Goal: Complete application form

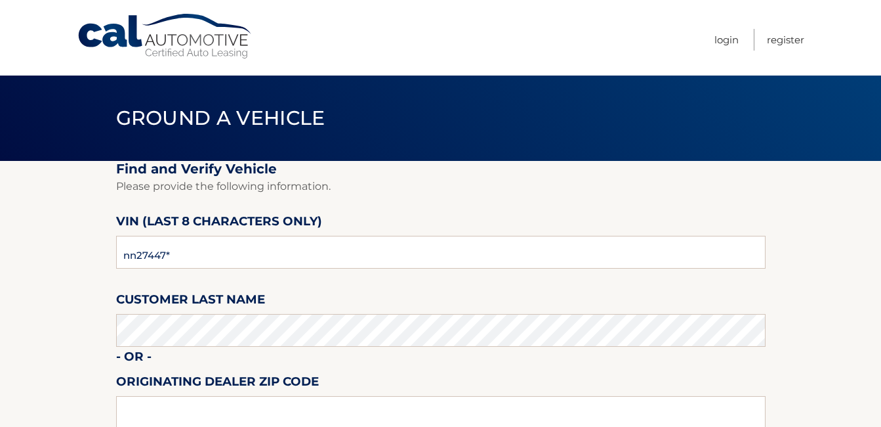
type input "nn274477"
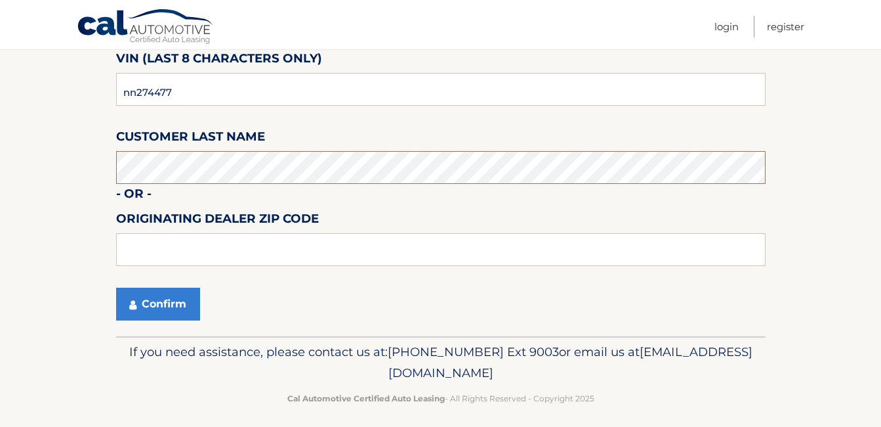
scroll to position [172, 0]
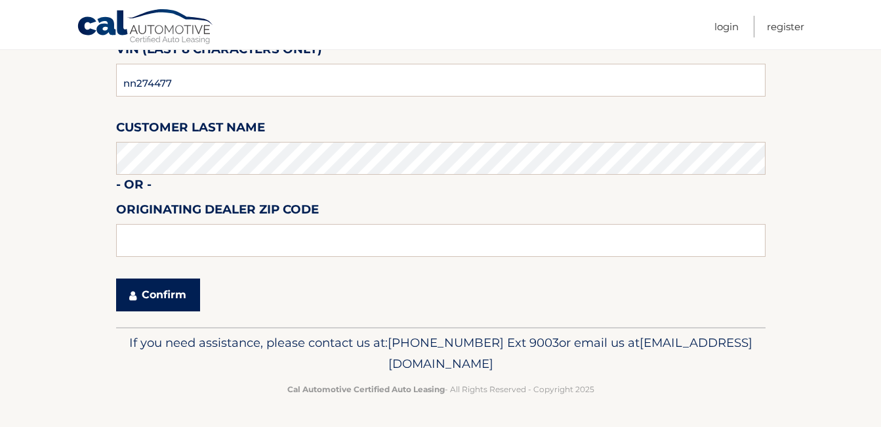
click at [186, 303] on button "Confirm" at bounding box center [158, 294] width 84 height 33
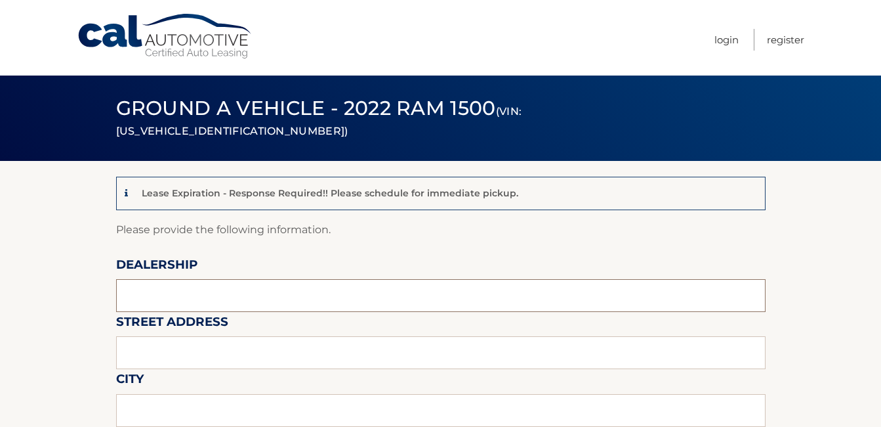
click at [191, 294] on input "text" at bounding box center [441, 295] width 650 height 33
type input "AVENTURA CJDR"
click at [215, 352] on input "text" at bounding box center [441, 352] width 650 height 33
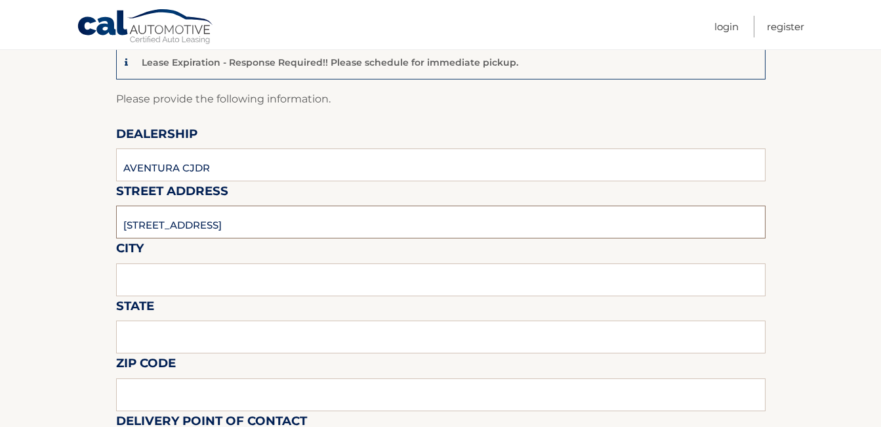
scroll to position [131, 0]
type input "2198 NE 163RD ST"
click at [213, 283] on input "text" at bounding box center [441, 279] width 650 height 33
type input "NORTH MIAMI BEACH"
click at [200, 335] on input "text" at bounding box center [441, 336] width 650 height 33
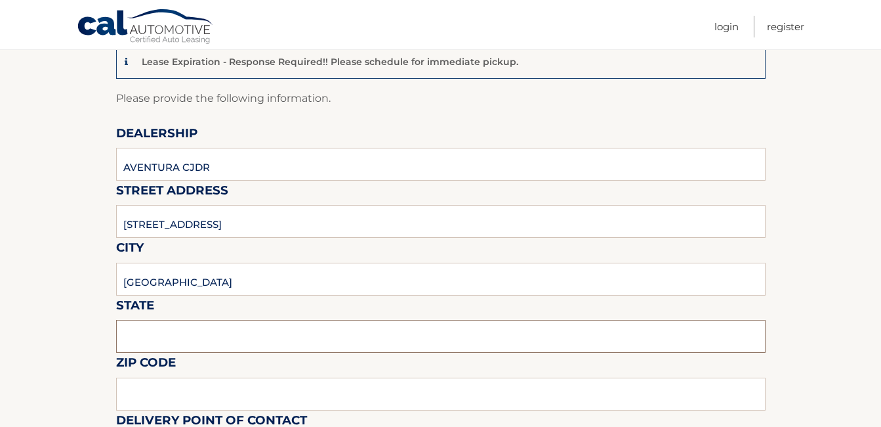
type input "S"
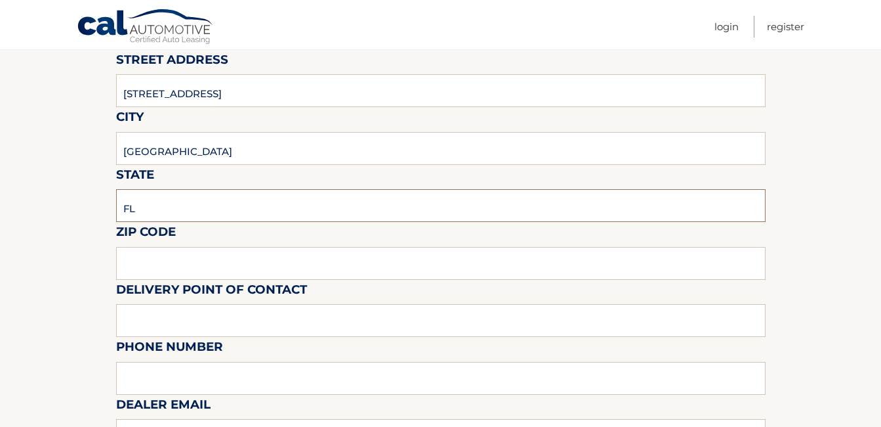
scroll to position [263, 0]
type input "FL"
click at [177, 275] on input "text" at bounding box center [441, 262] width 650 height 33
type input "33162"
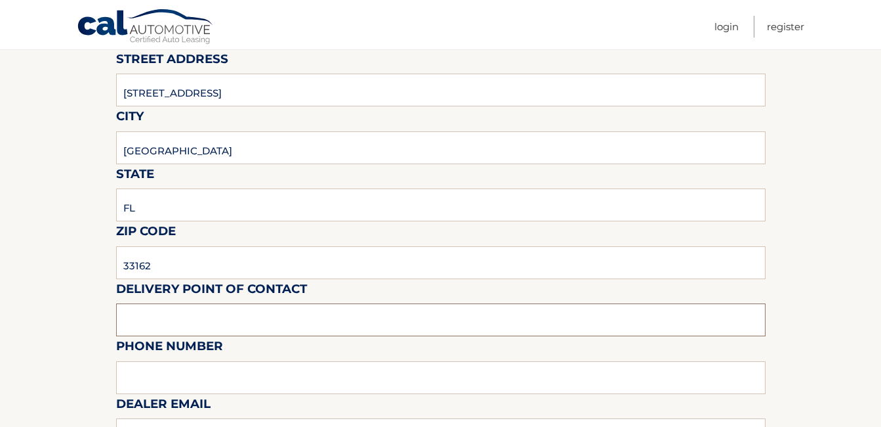
click at [172, 324] on input "text" at bounding box center [441, 319] width 650 height 33
type input "JASMINE F"
click at [182, 378] on input "text" at bounding box center [441, 377] width 650 height 33
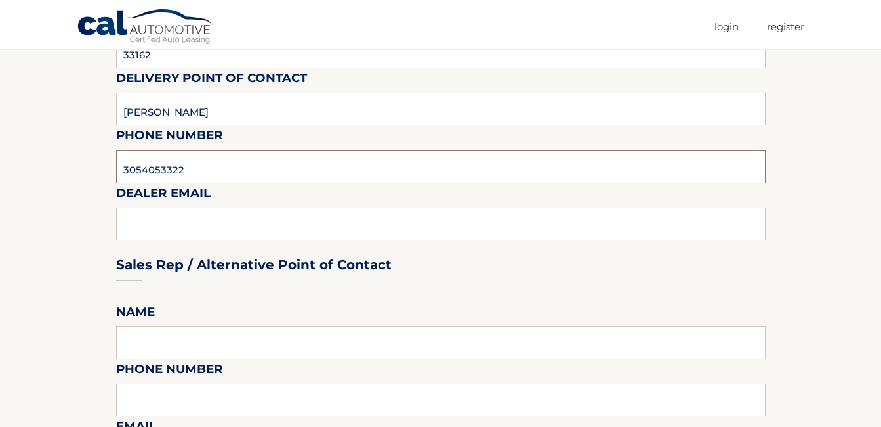
scroll to position [591, 0]
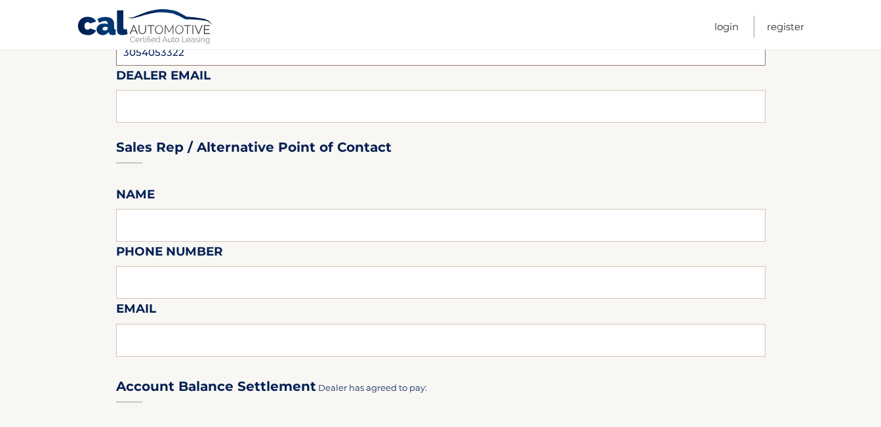
type input "3054053322"
click at [200, 234] on input "text" at bounding box center [441, 225] width 650 height 33
click at [211, 280] on input "text" at bounding box center [441, 282] width 650 height 33
click at [195, 226] on input "JASMINE" at bounding box center [441, 225] width 650 height 33
type input "JASMINE F"
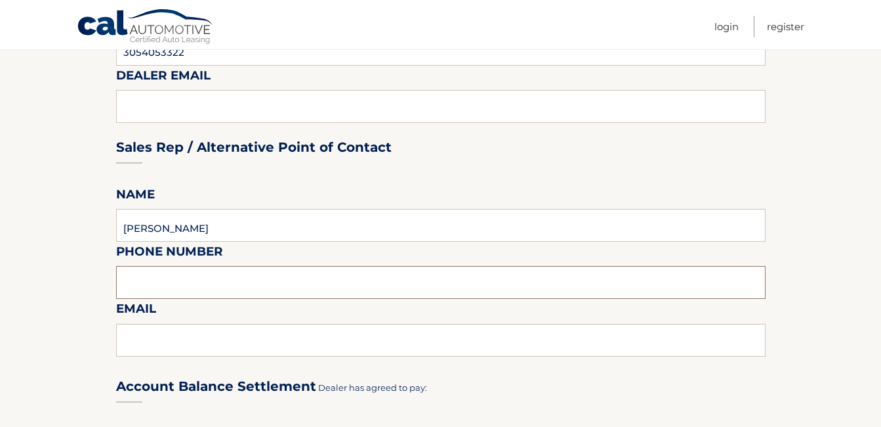
click at [211, 276] on input "text" at bounding box center [441, 282] width 650 height 33
type input "3054053322"
click at [535, 389] on div "Account Balance Settlement Dealer has agreed to pay:" at bounding box center [441, 385] width 650 height 46
click at [285, 336] on input "text" at bounding box center [441, 340] width 650 height 33
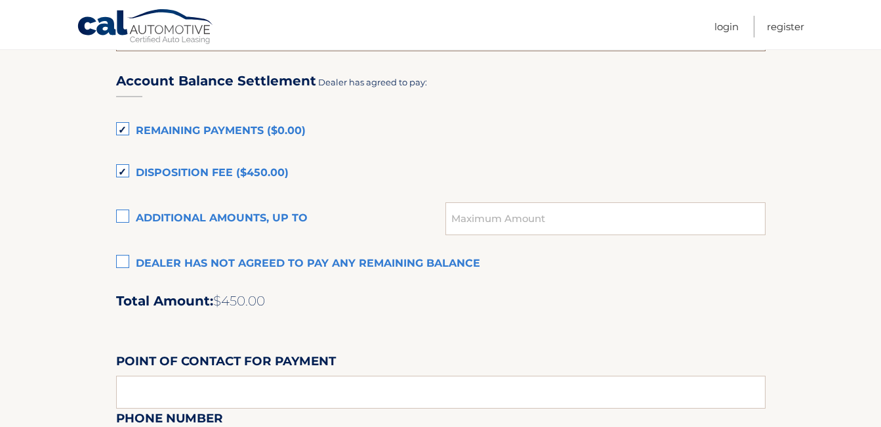
scroll to position [919, 0]
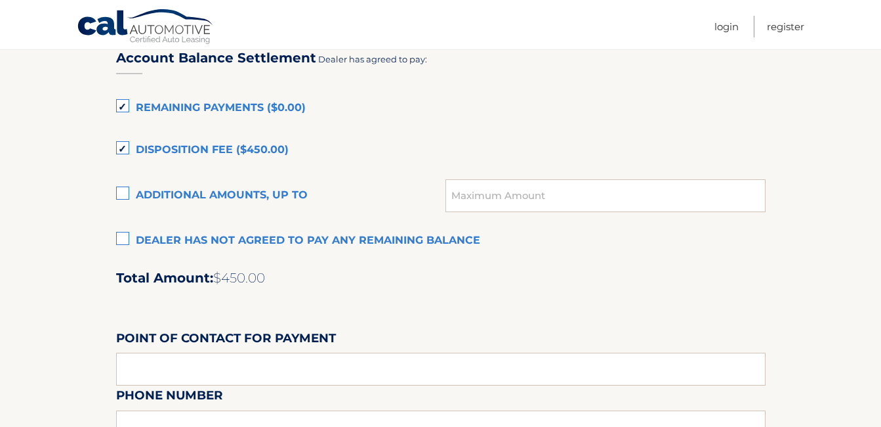
type input "JASMINE.FENELON@AVENTURACJDR.COM"
click at [159, 241] on label "Dealer has not agreed to pay any remaining balance" at bounding box center [441, 241] width 650 height 26
click at [0, 0] on input "Dealer has not agreed to pay any remaining balance" at bounding box center [0, 0] width 0 height 0
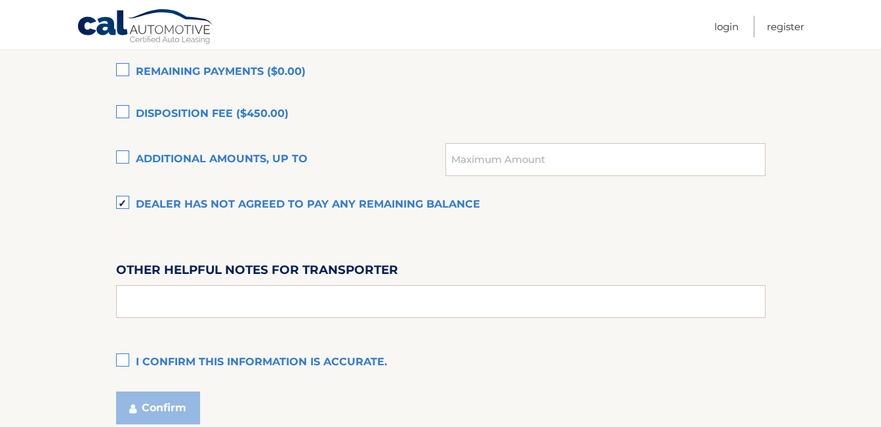
scroll to position [984, 0]
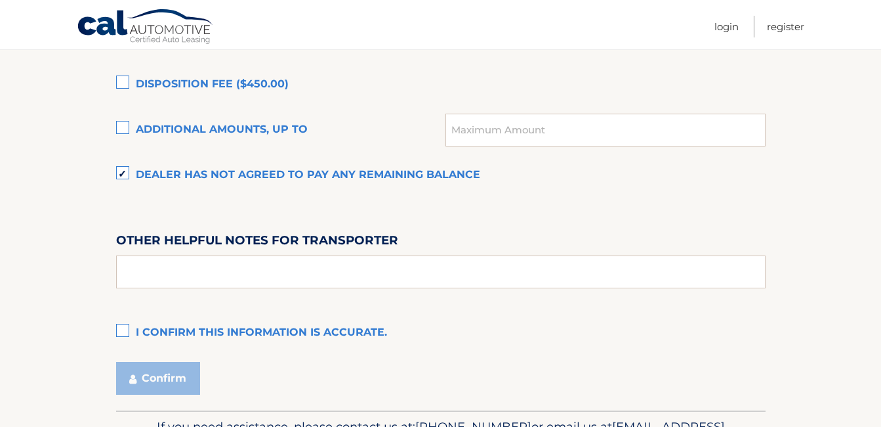
click at [240, 328] on label "I confirm this information is accurate." at bounding box center [441, 333] width 650 height 26
click at [0, 0] on input "I confirm this information is accurate." at bounding box center [0, 0] width 0 height 0
click at [168, 390] on button "Confirm" at bounding box center [158, 378] width 84 height 33
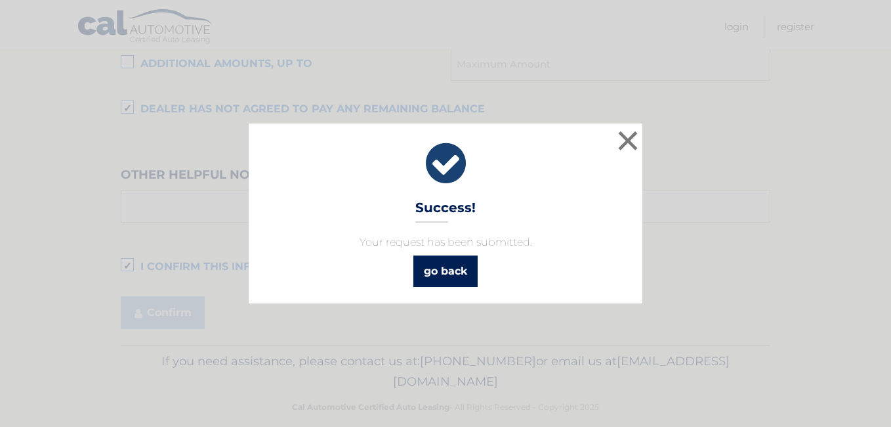
click at [457, 268] on link "go back" at bounding box center [445, 271] width 64 height 32
